Goal: Navigation & Orientation: Find specific page/section

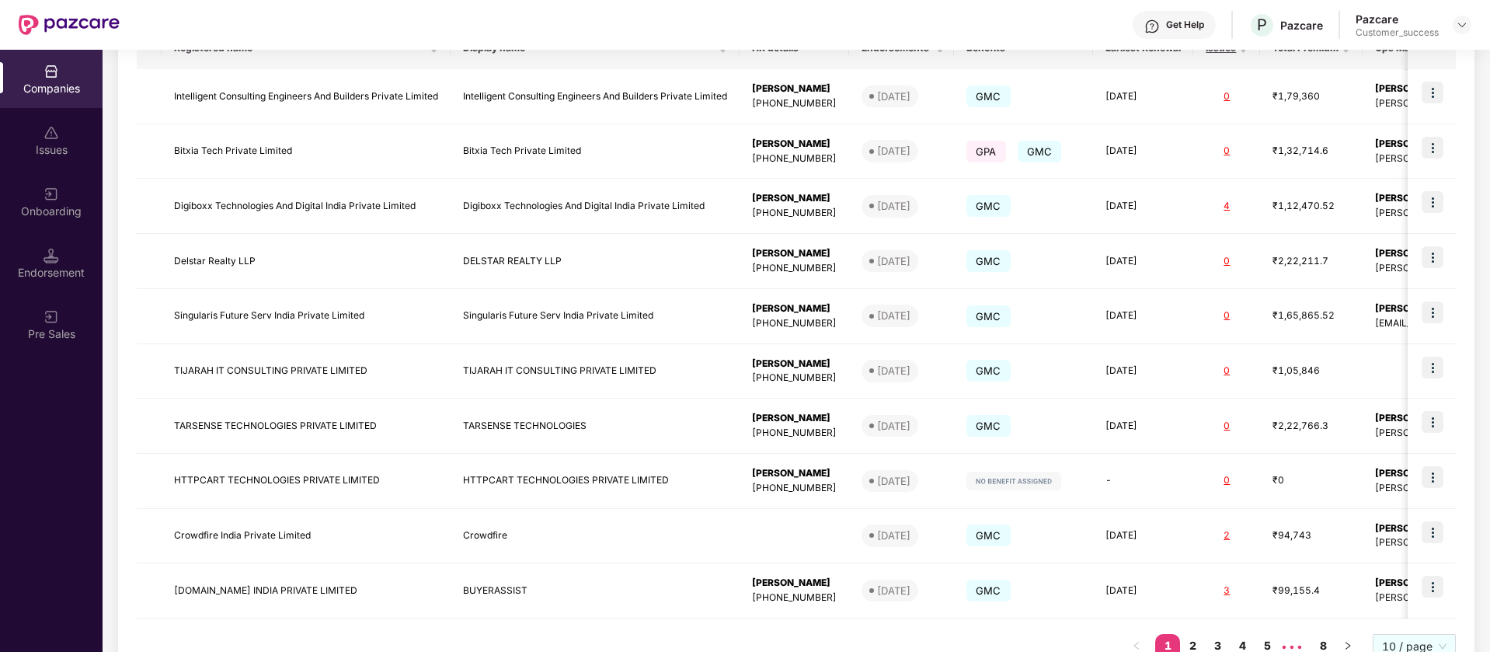
scroll to position [331, 0]
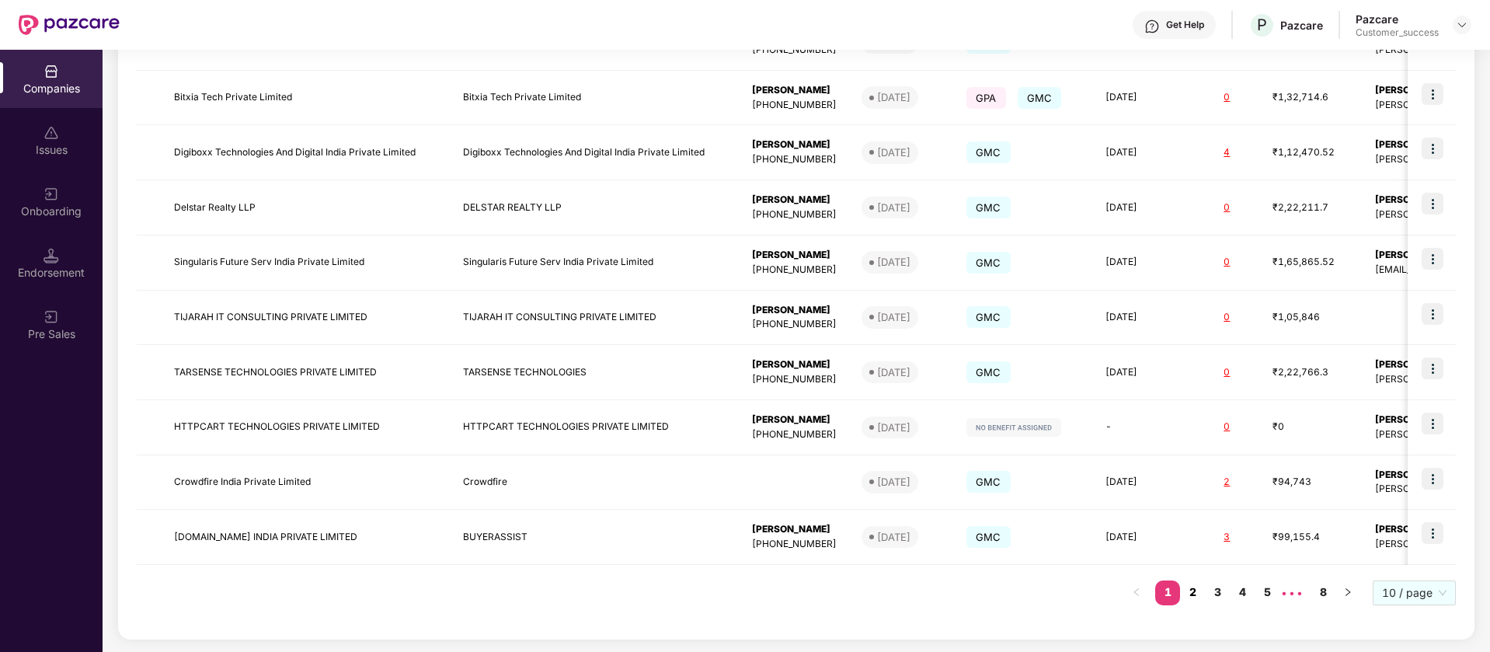
click at [1193, 593] on link "2" at bounding box center [1192, 591] width 25 height 23
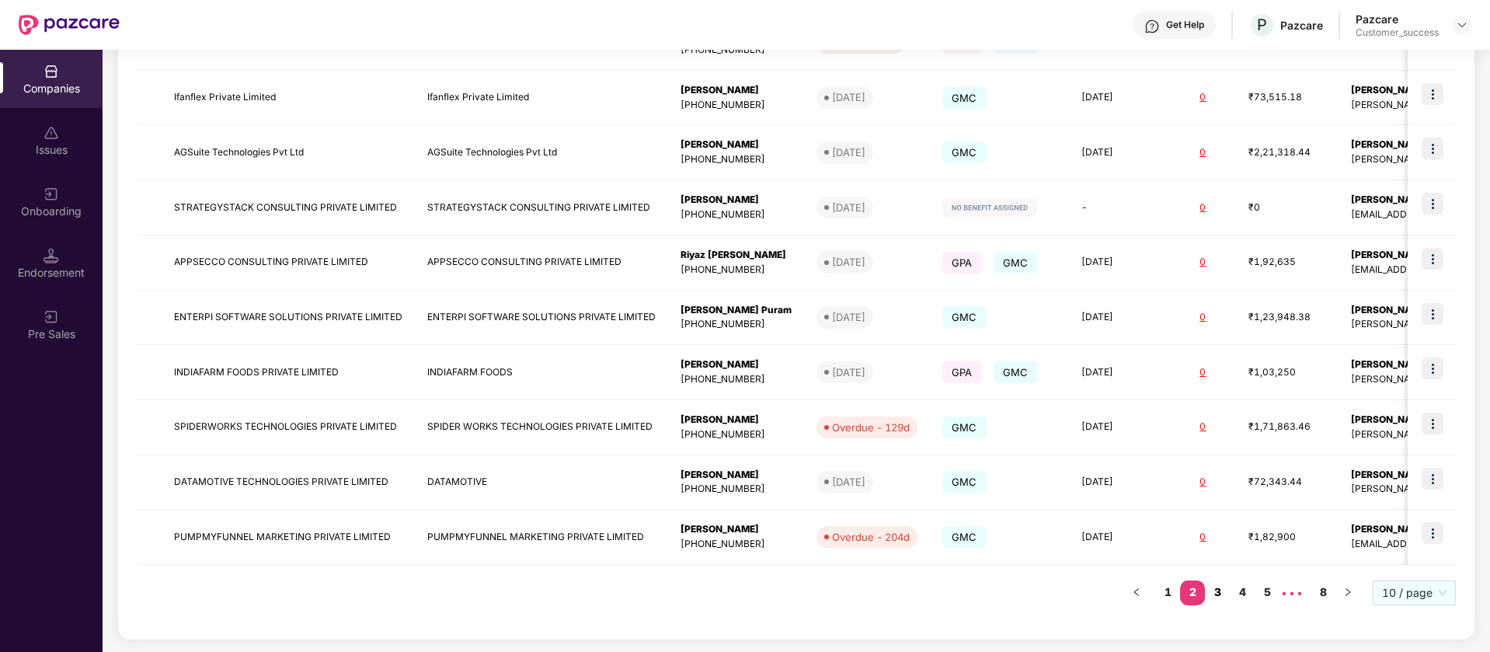
click at [1219, 587] on link "3" at bounding box center [1217, 591] width 25 height 23
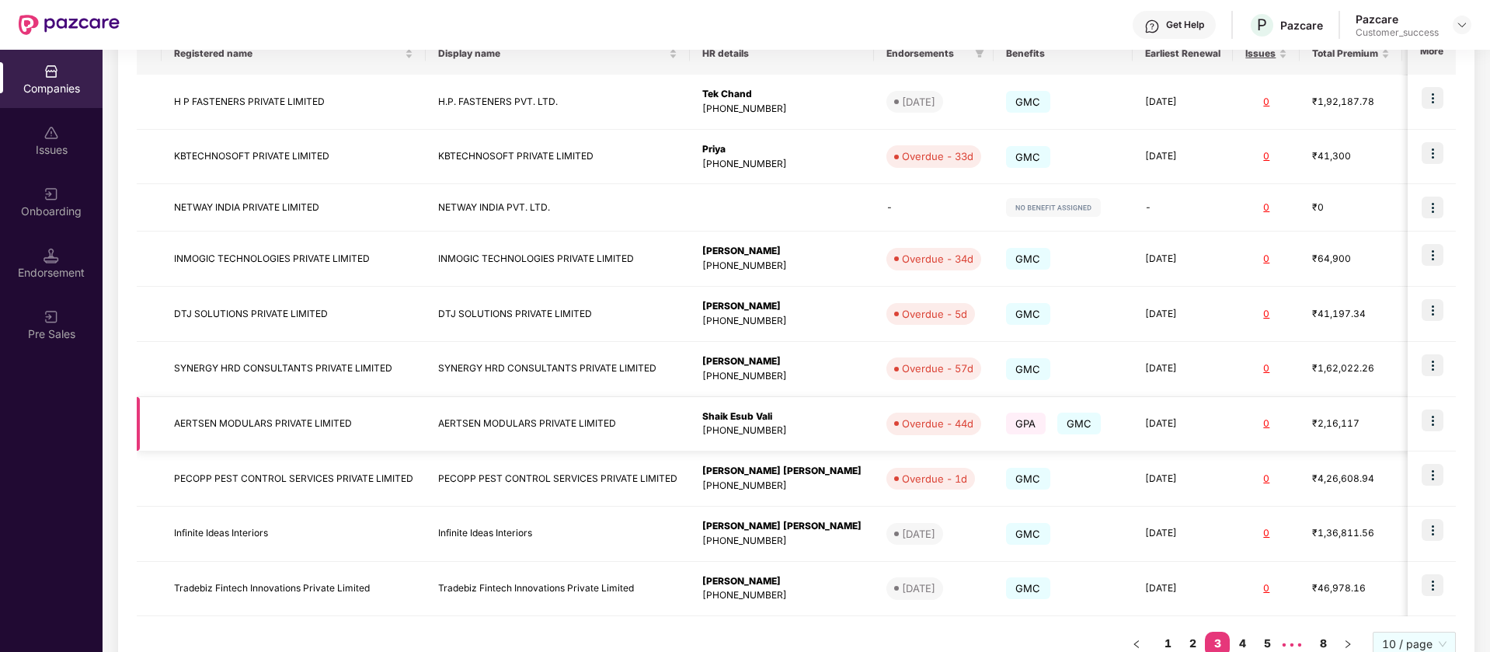
scroll to position [323, 0]
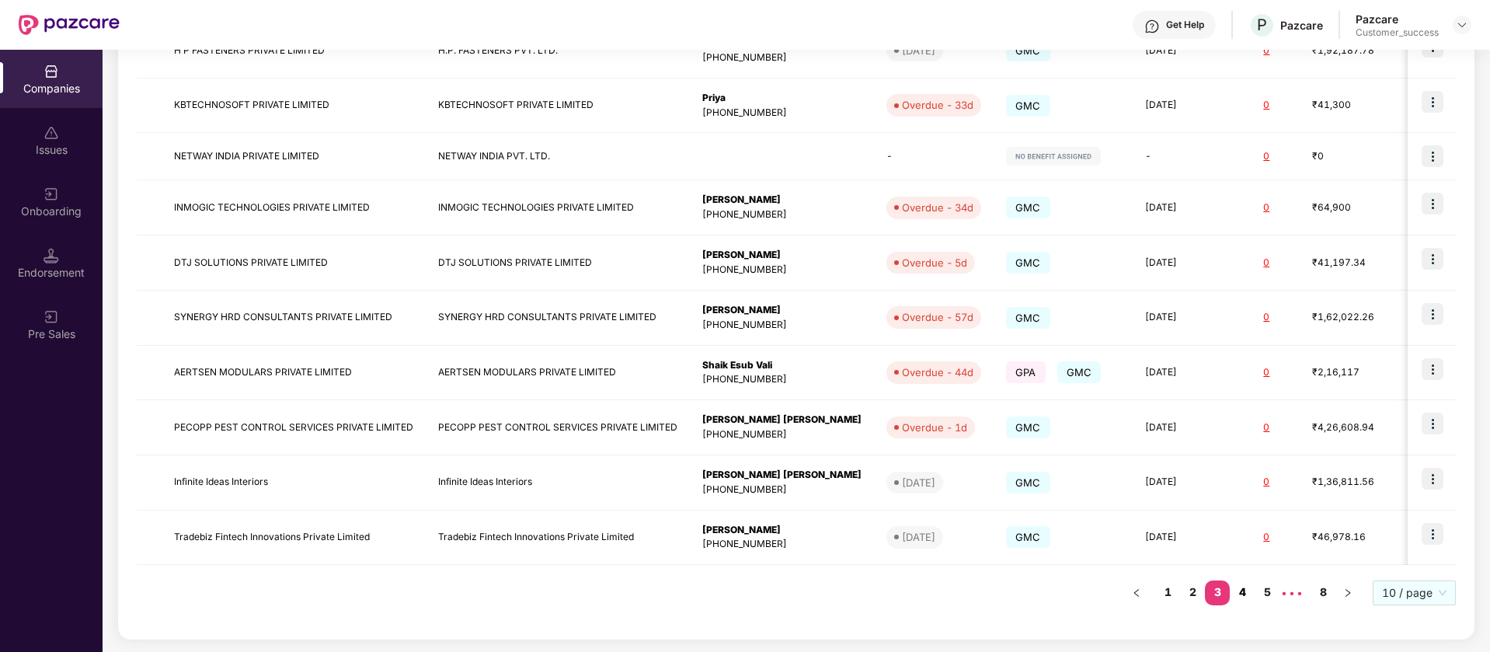
click at [1246, 594] on link "4" at bounding box center [1242, 591] width 25 height 23
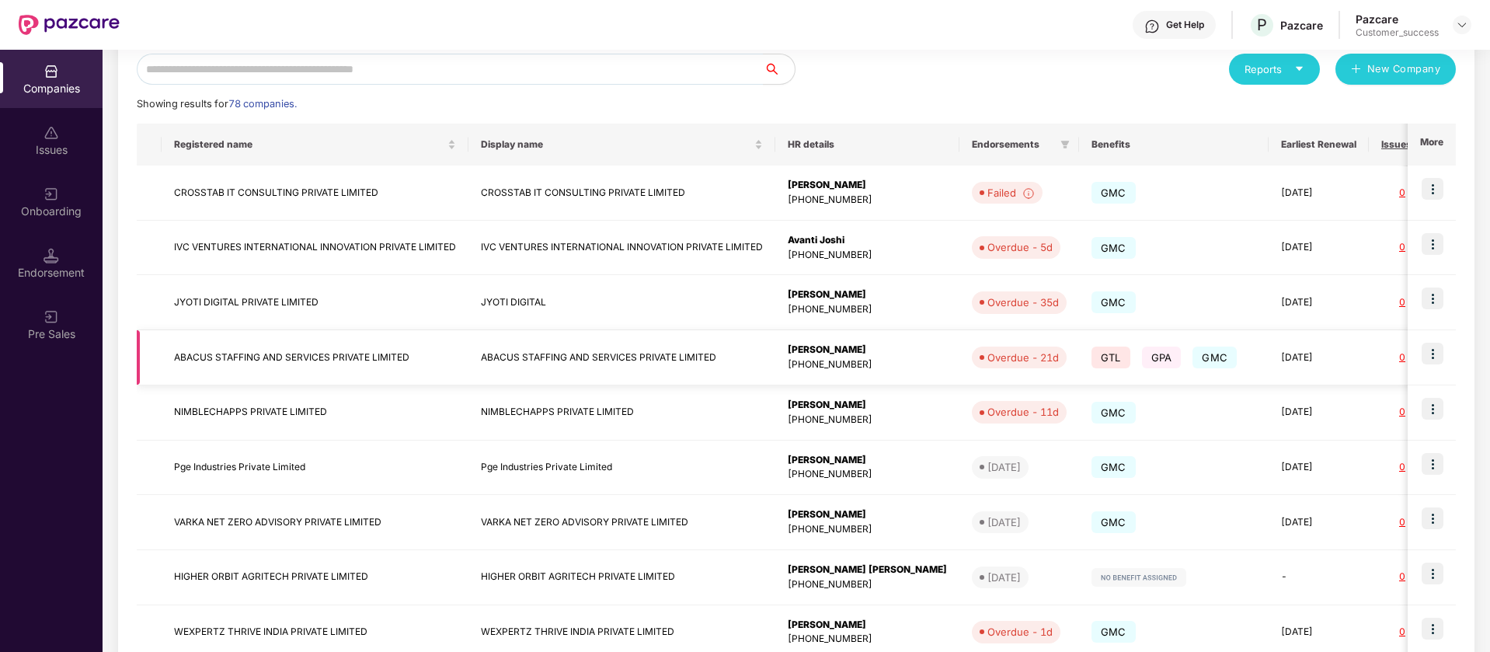
scroll to position [129, 0]
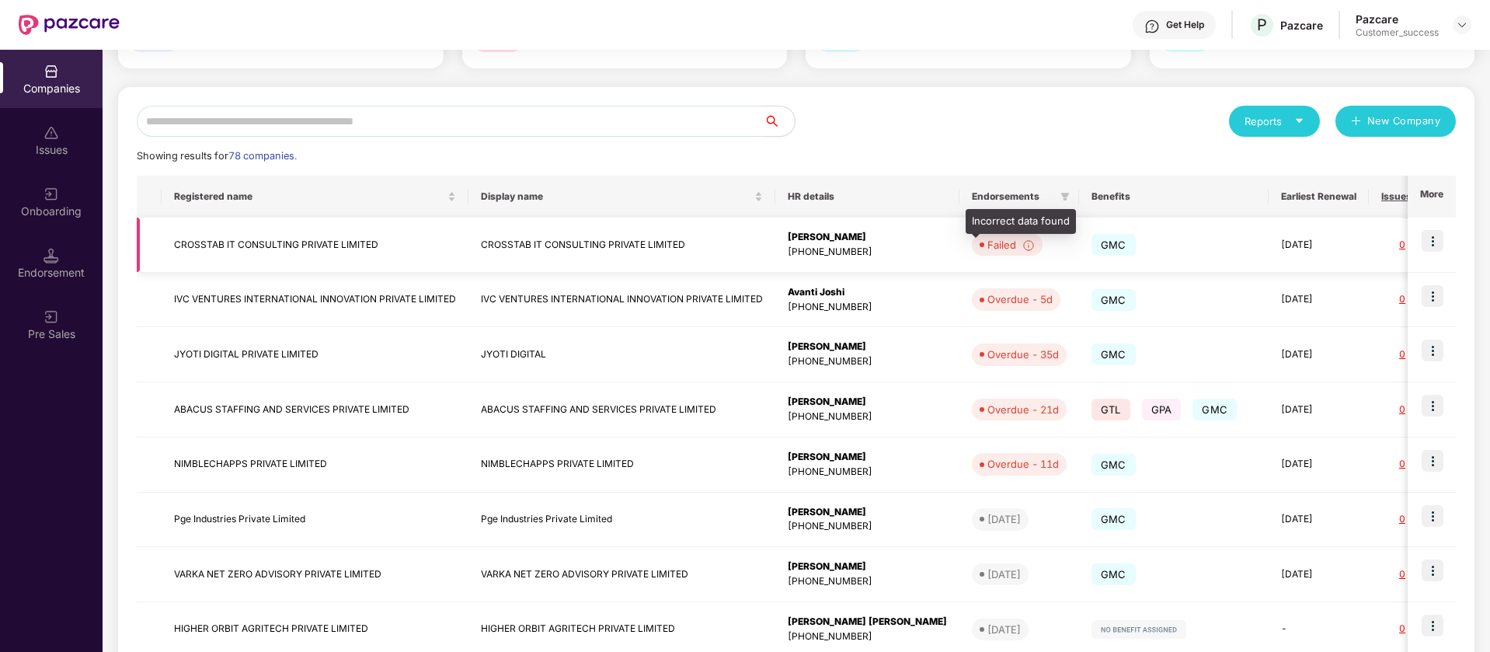
click at [1023, 246] on img at bounding box center [1029, 245] width 12 height 12
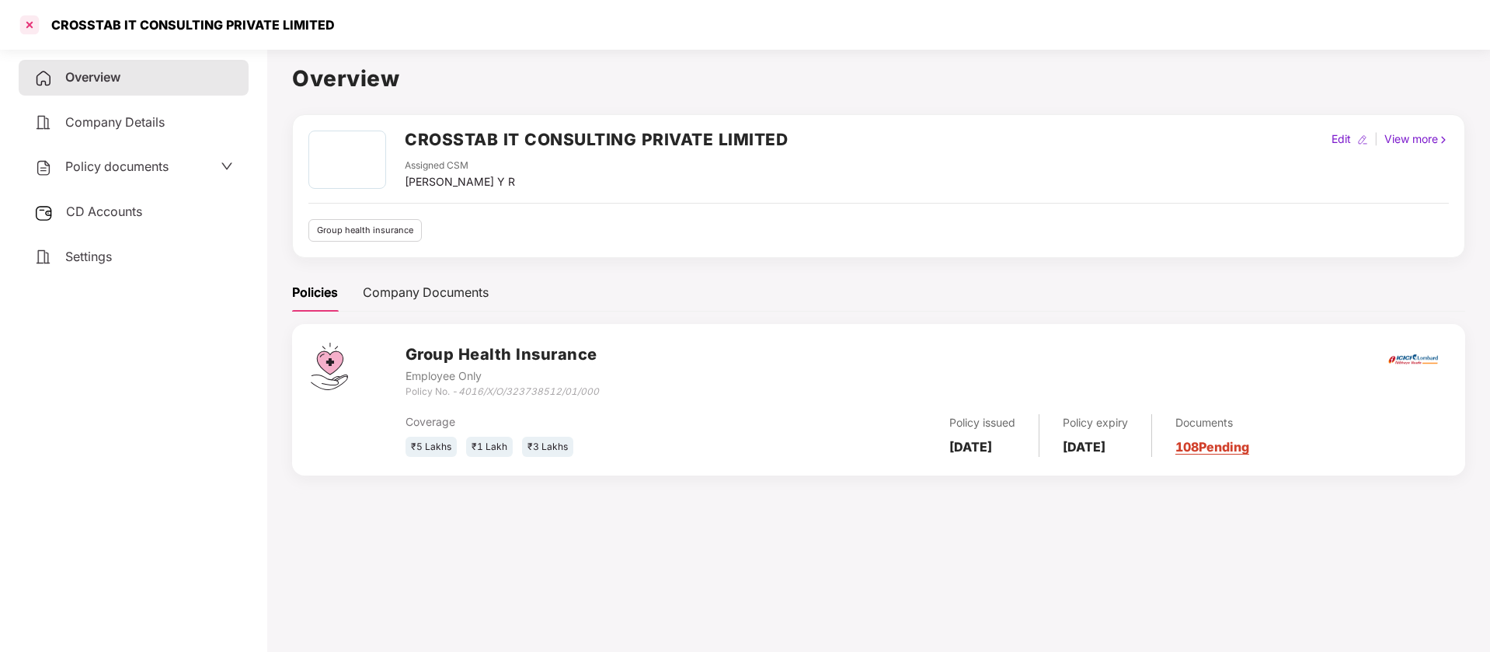
click at [27, 27] on div at bounding box center [29, 24] width 25 height 25
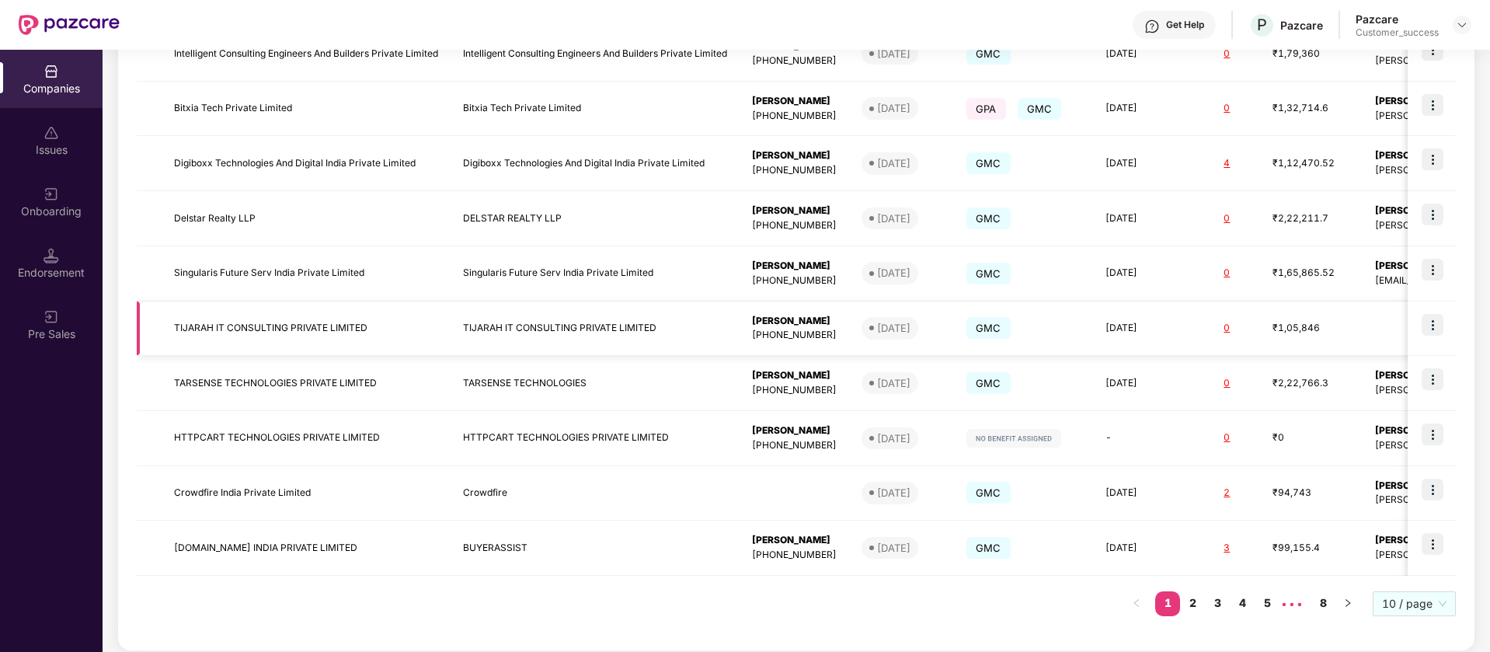
scroll to position [331, 0]
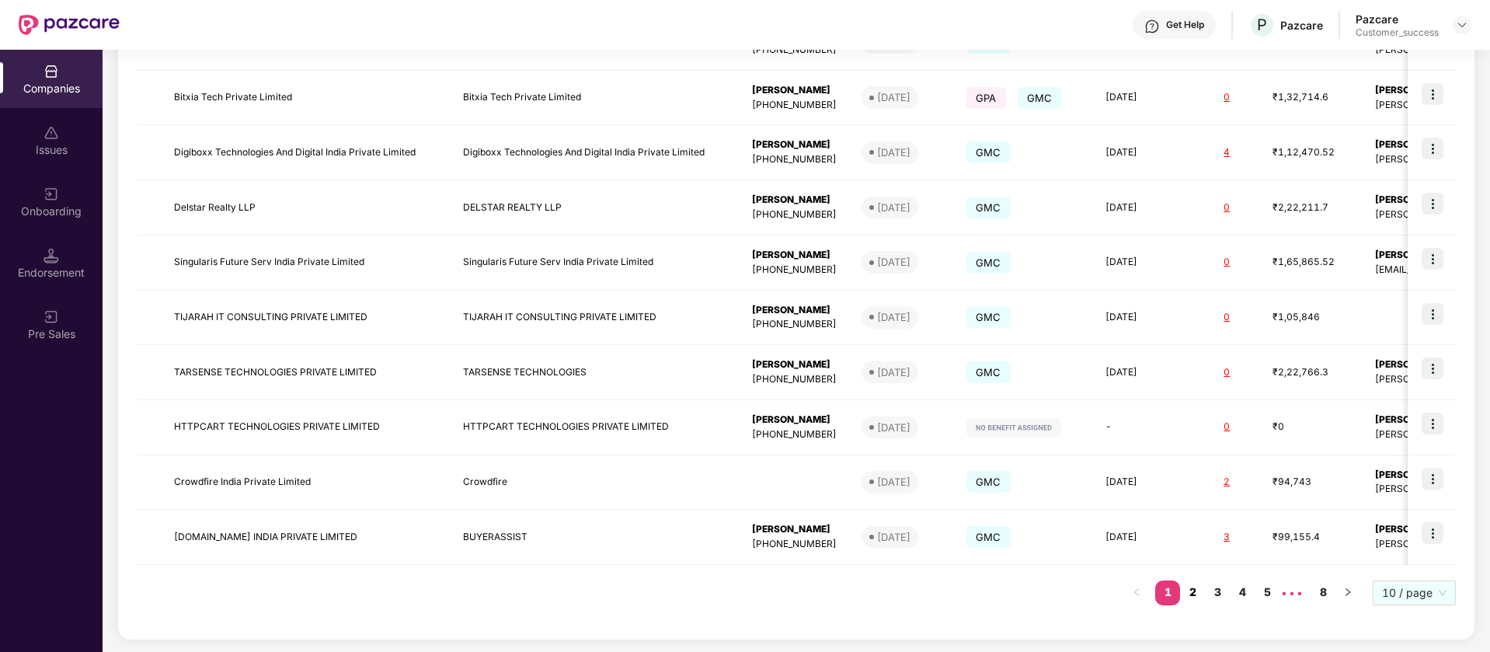
click at [1193, 588] on link "2" at bounding box center [1192, 591] width 25 height 23
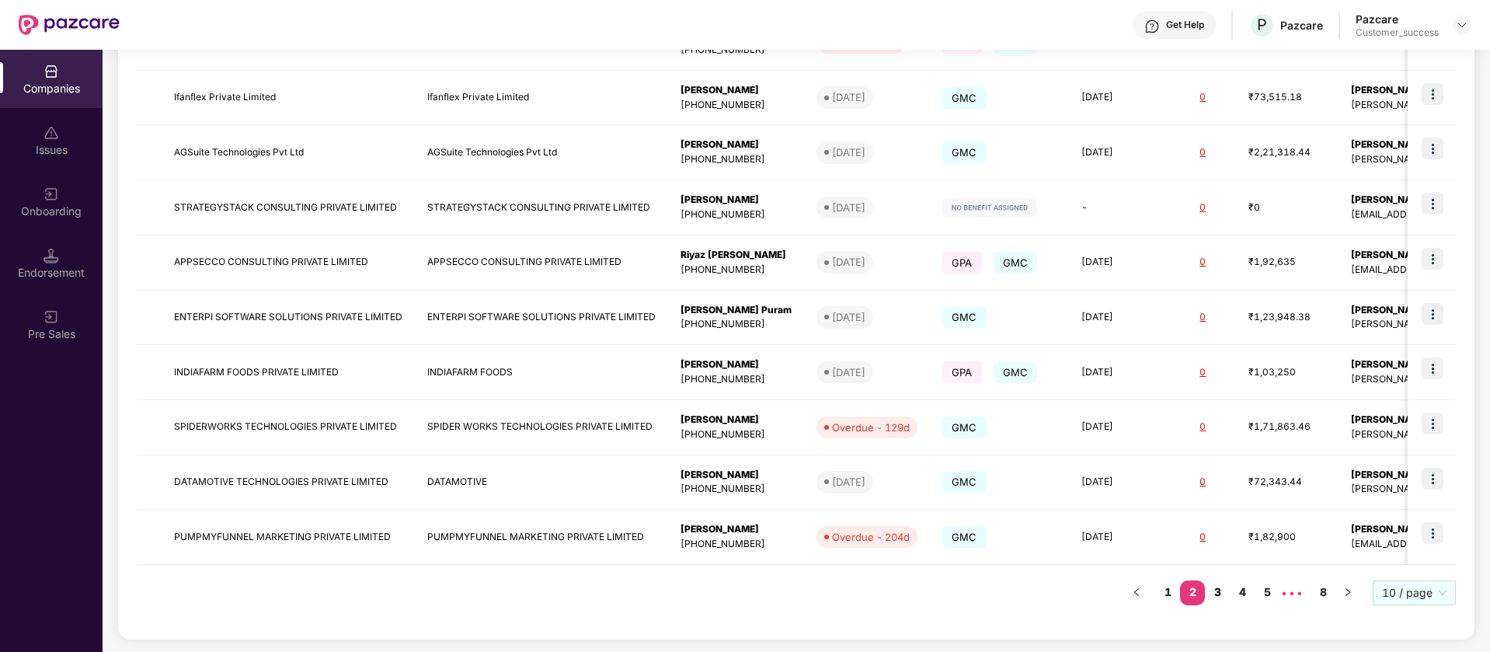
click at [1223, 593] on link "3" at bounding box center [1217, 591] width 25 height 23
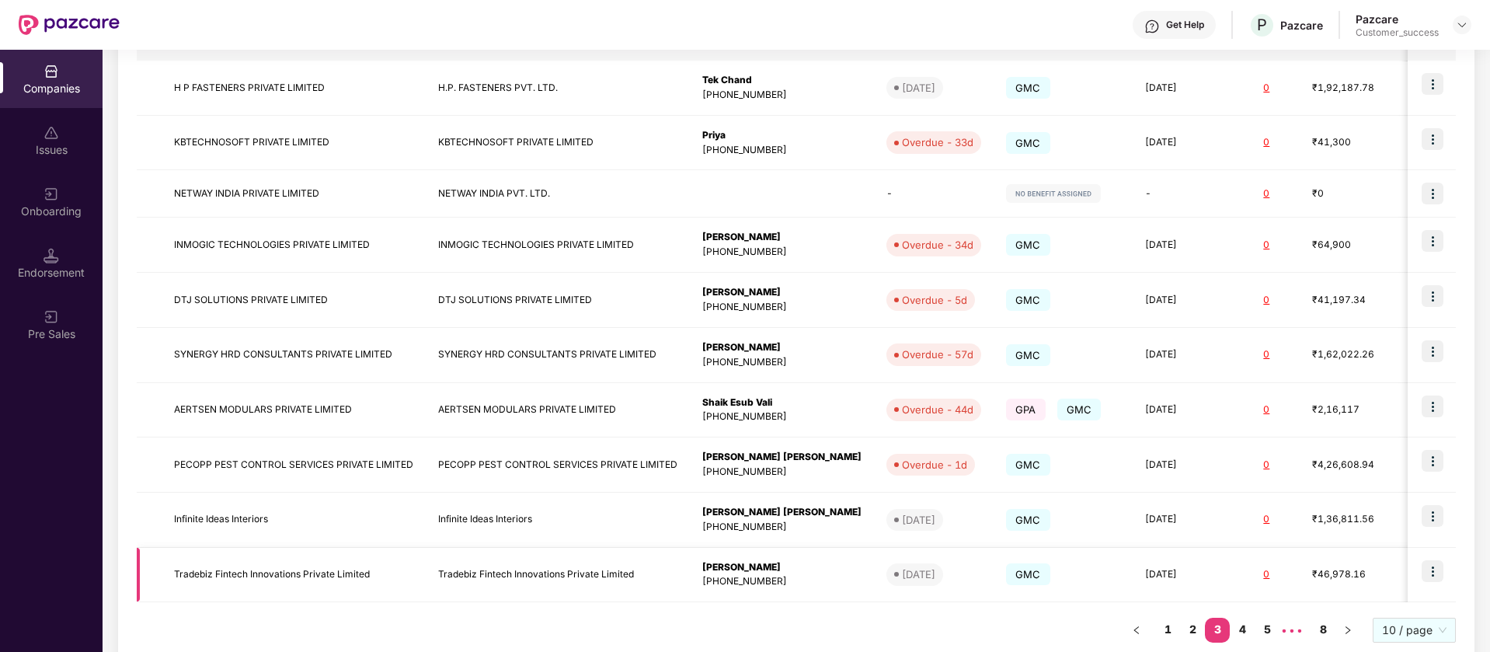
scroll to position [323, 0]
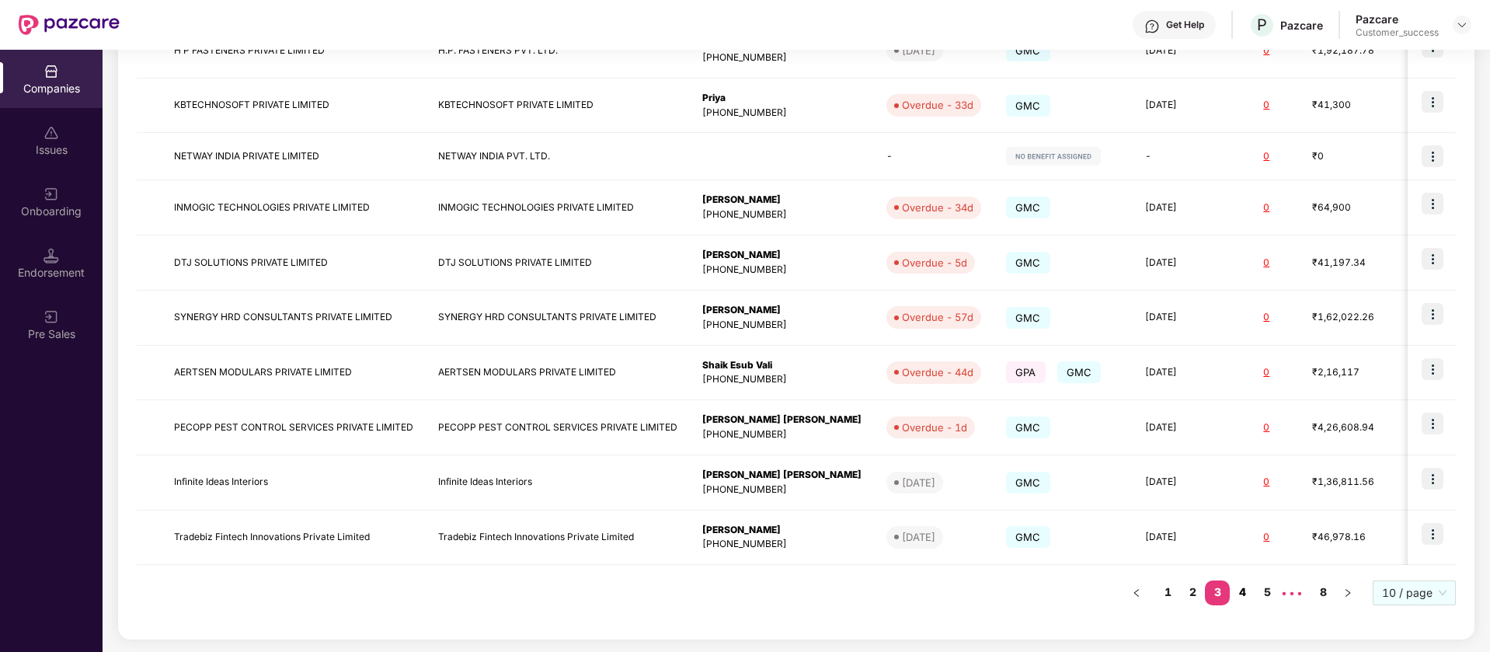
click at [1240, 593] on link "4" at bounding box center [1242, 591] width 25 height 23
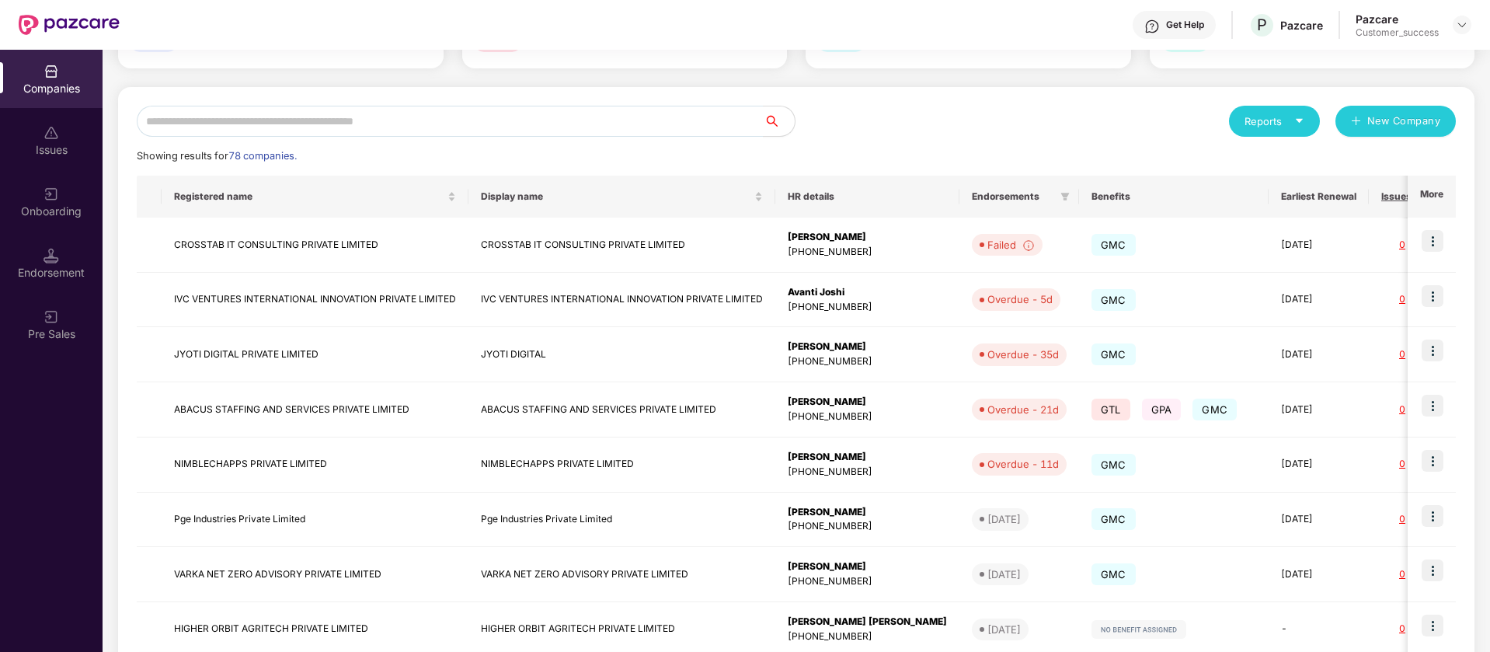
scroll to position [0, 0]
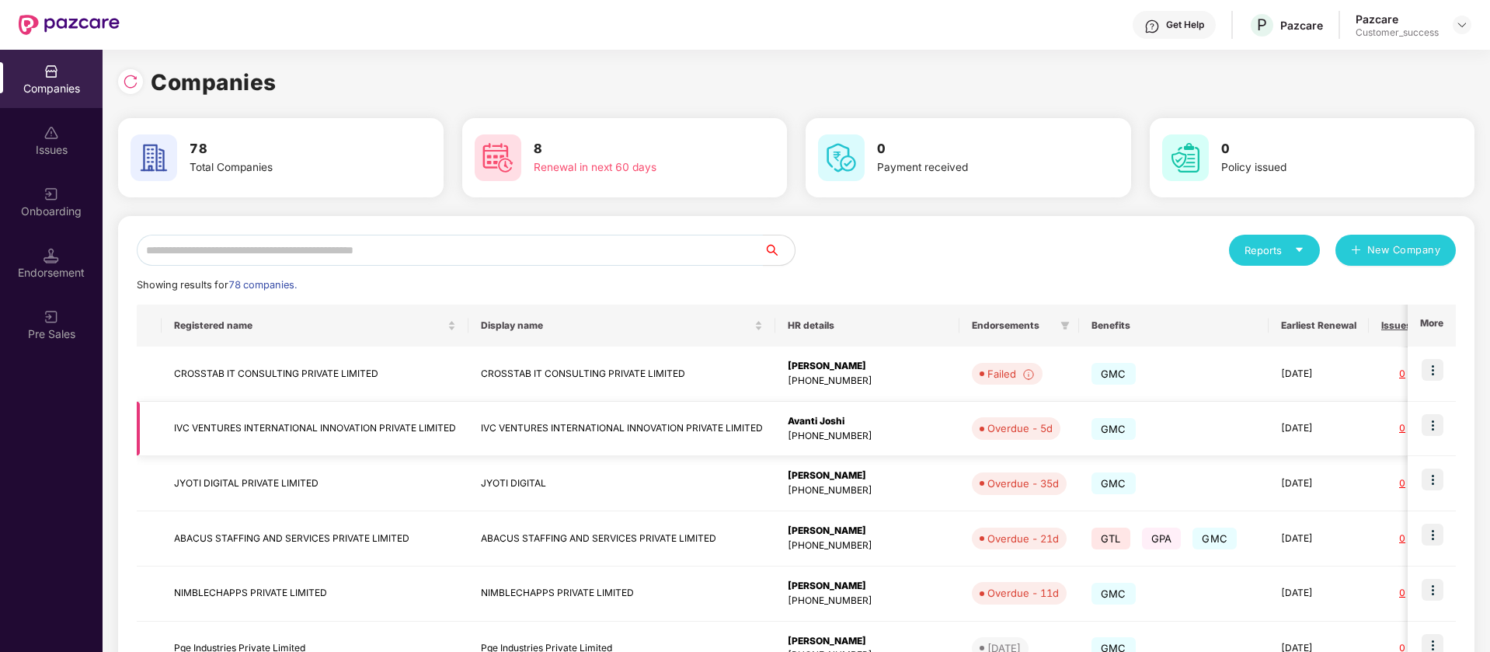
click at [1435, 423] on img at bounding box center [1433, 425] width 22 height 22
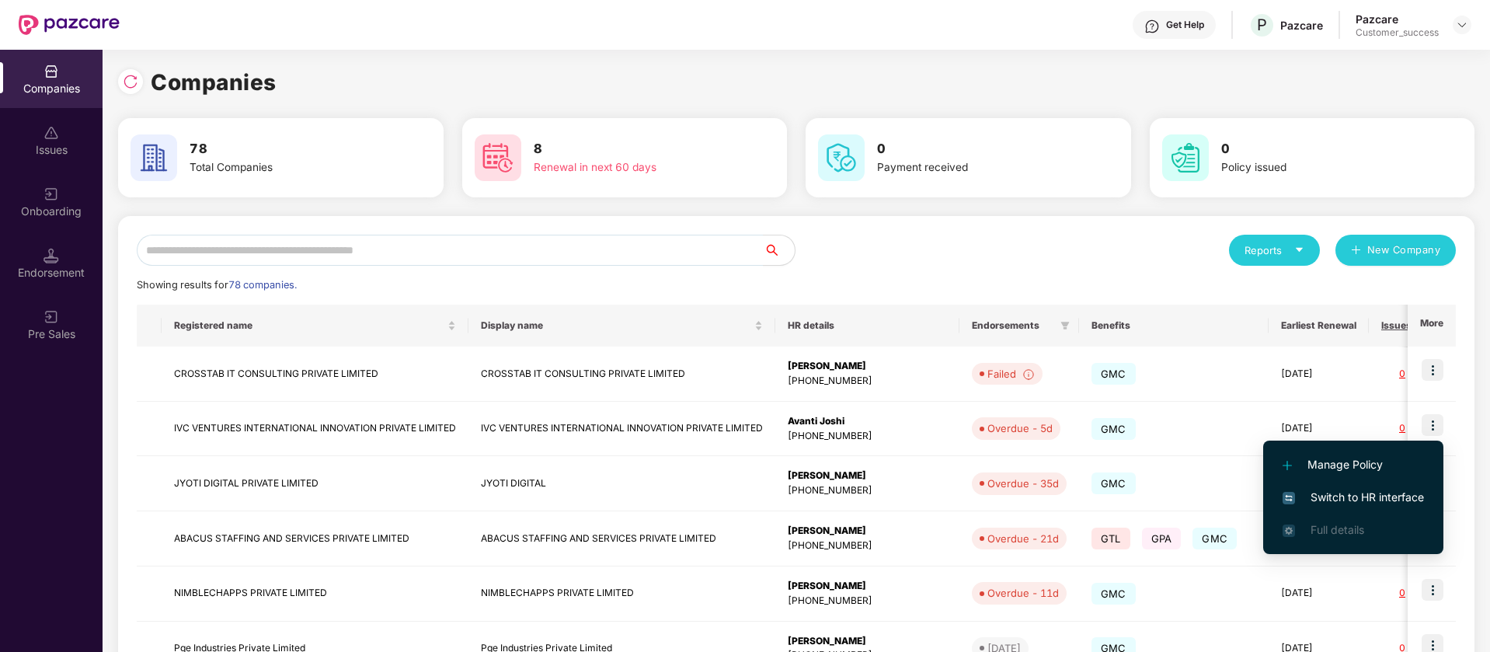
click at [1382, 494] on span "Switch to HR interface" at bounding box center [1353, 497] width 141 height 17
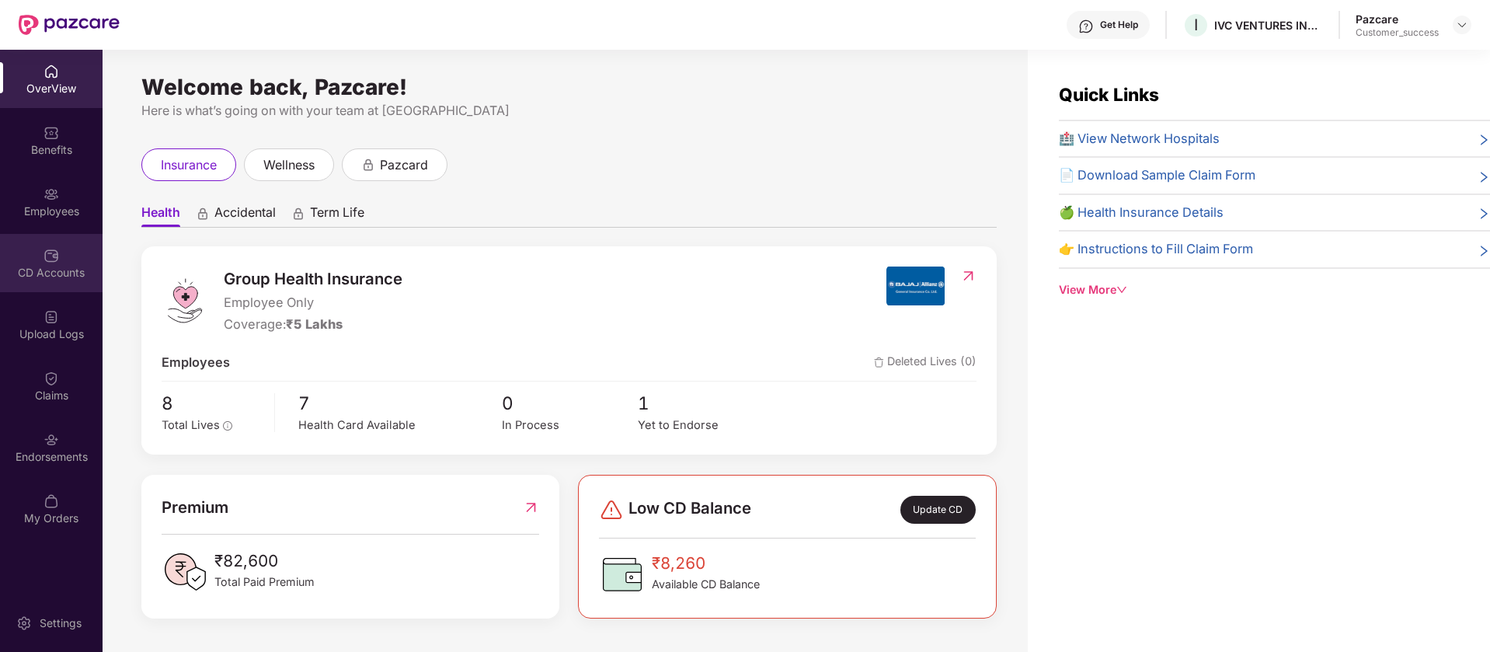
click at [49, 251] on img at bounding box center [52, 256] width 16 height 16
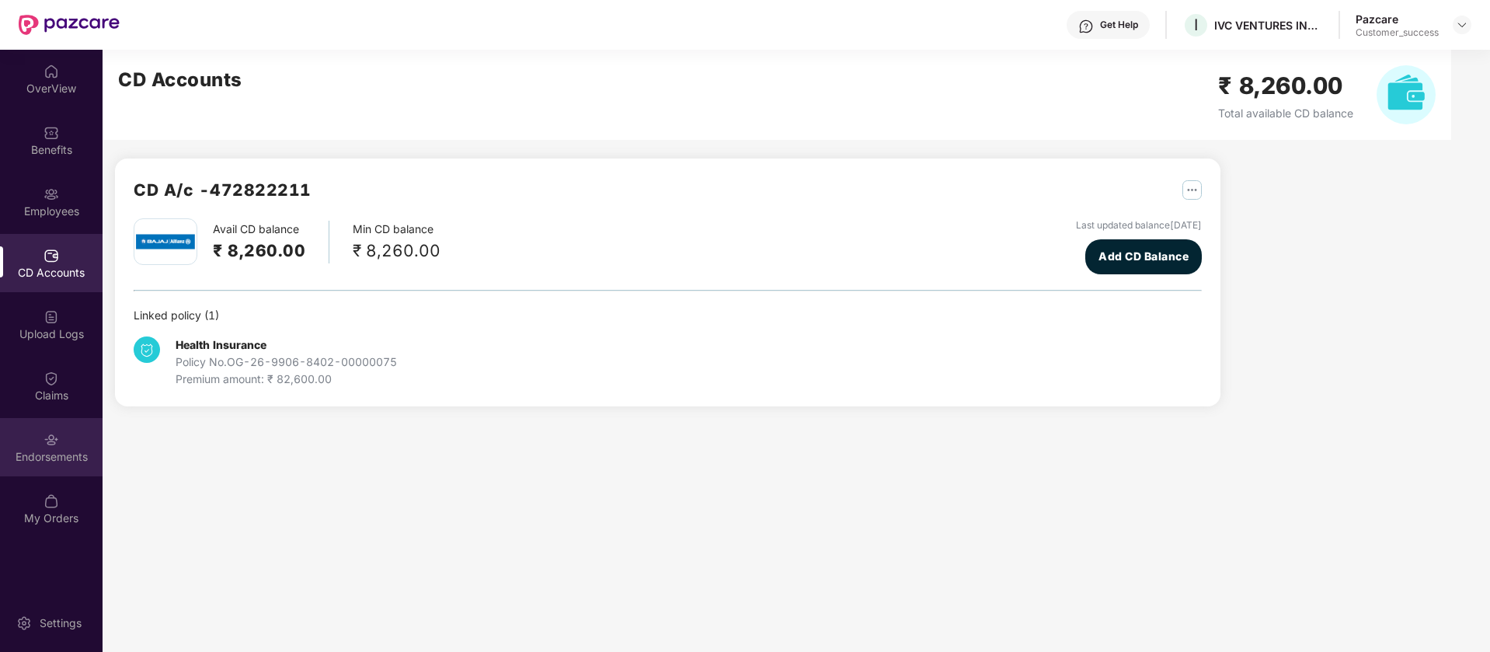
click at [51, 465] on div "Endorsements" at bounding box center [51, 447] width 103 height 58
